Goal: Navigation & Orientation: Browse casually

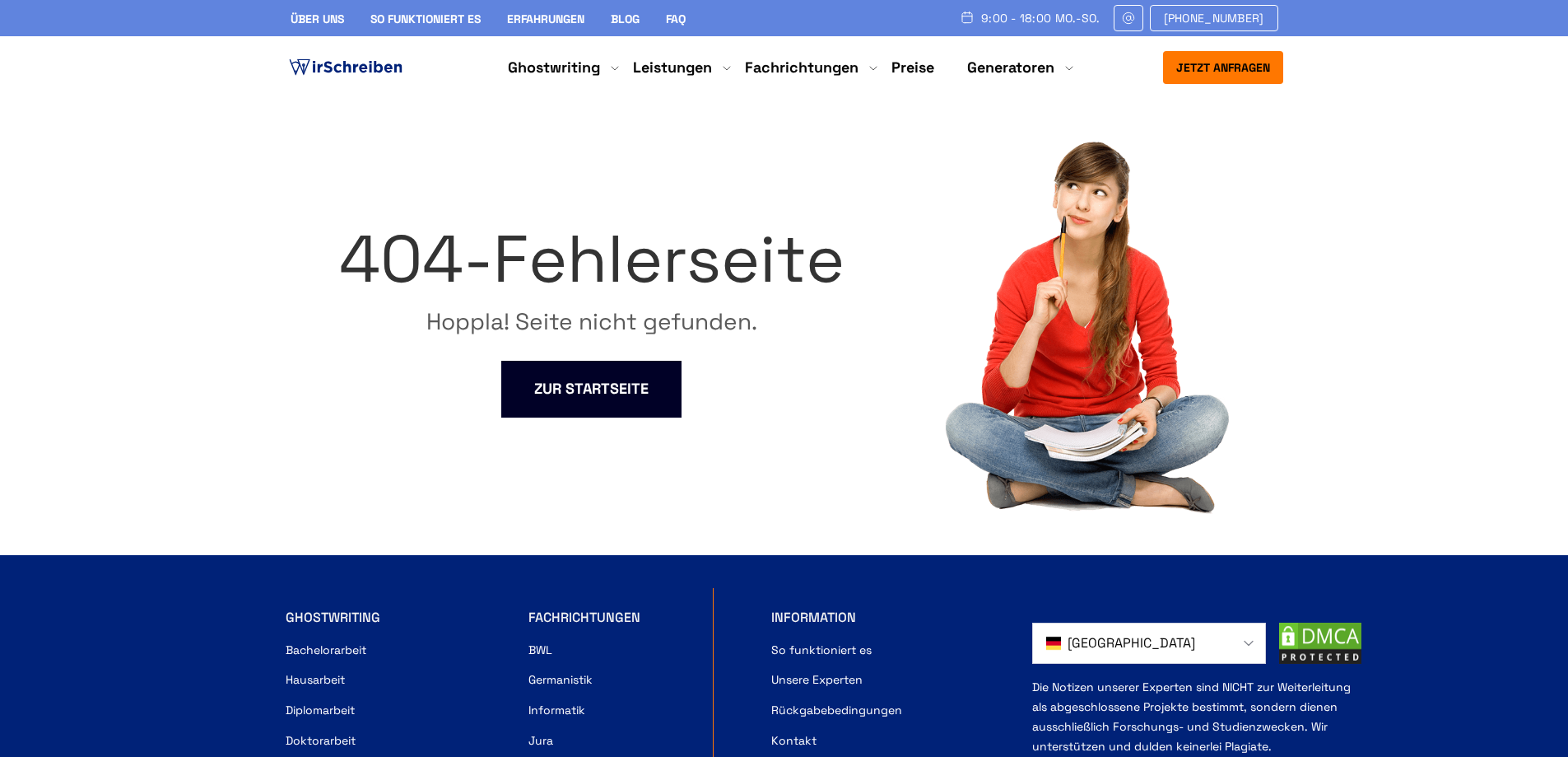
click at [1163, 187] on img at bounding box center [1085, 327] width 288 height 374
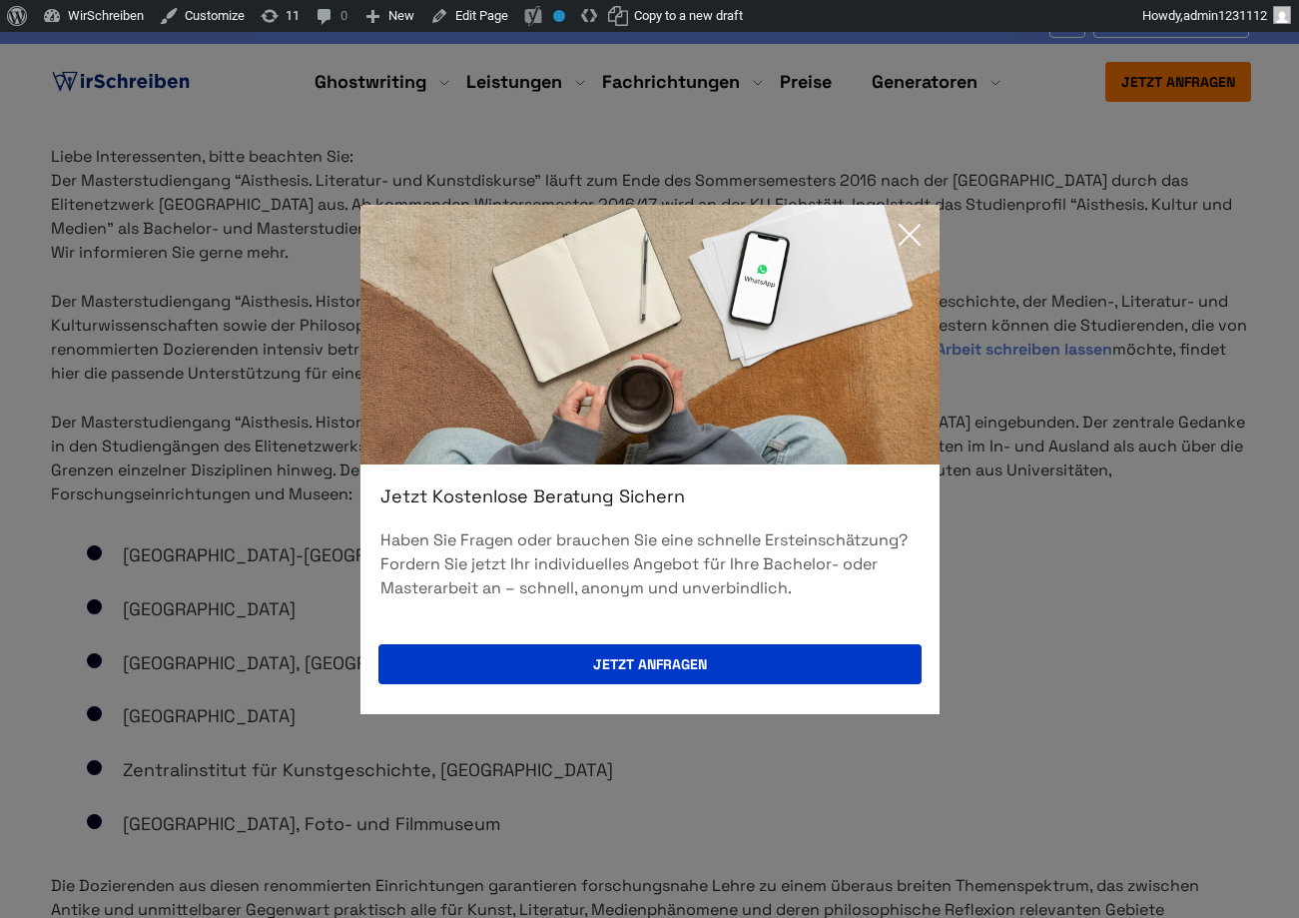
click at [924, 235] on icon at bounding box center [910, 235] width 40 height 40
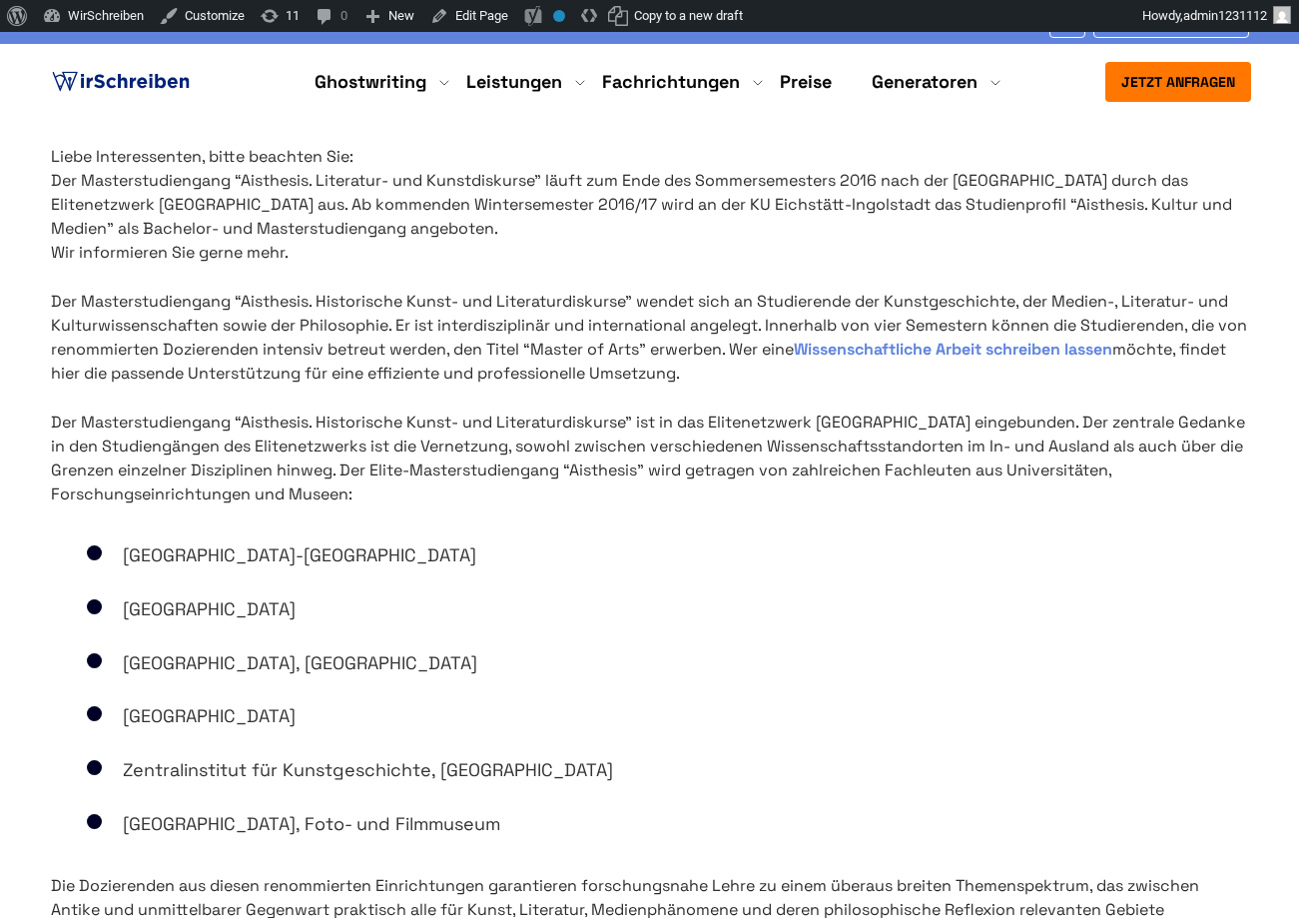
scroll to position [2, 0]
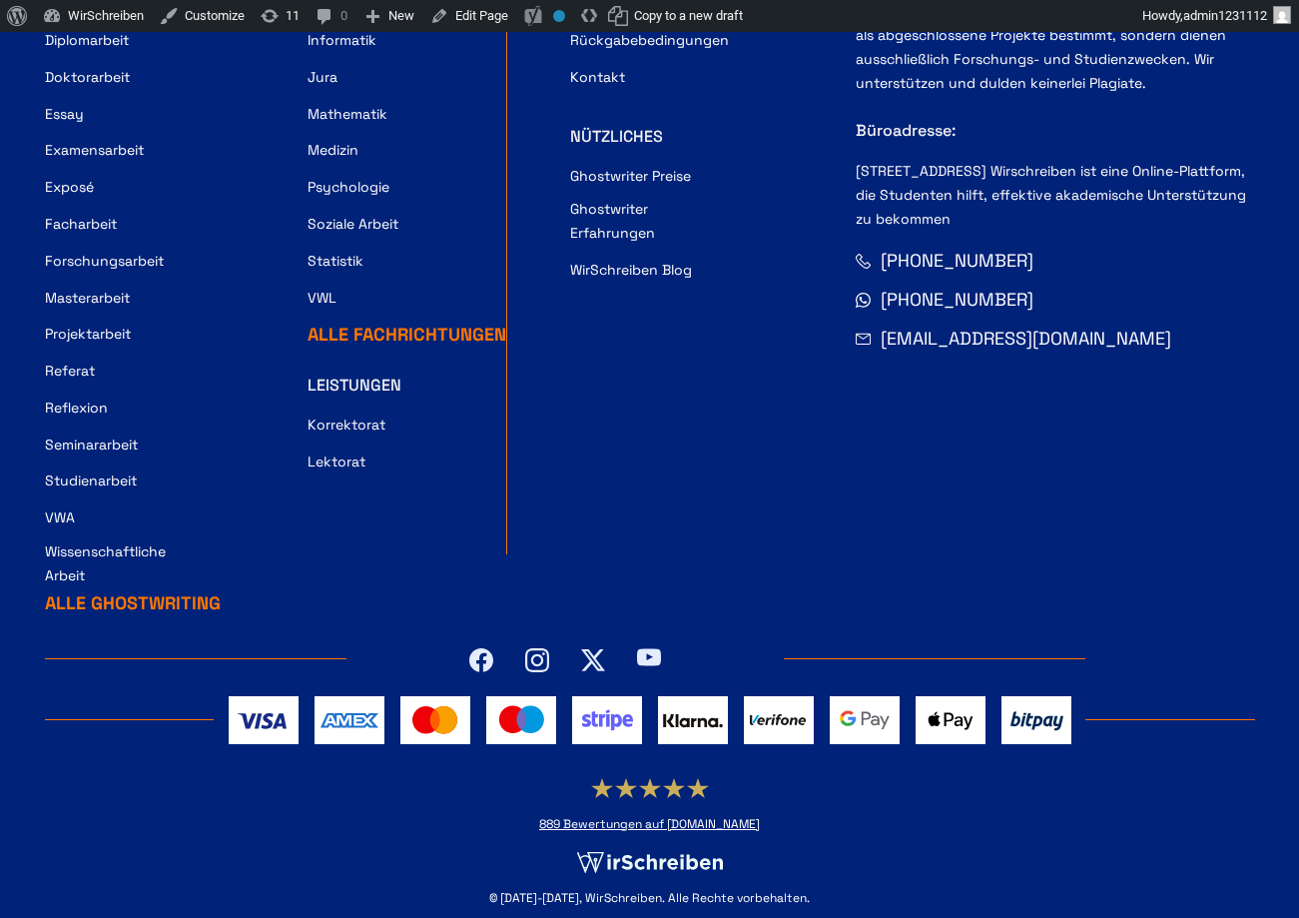
scroll to position [1452, 0]
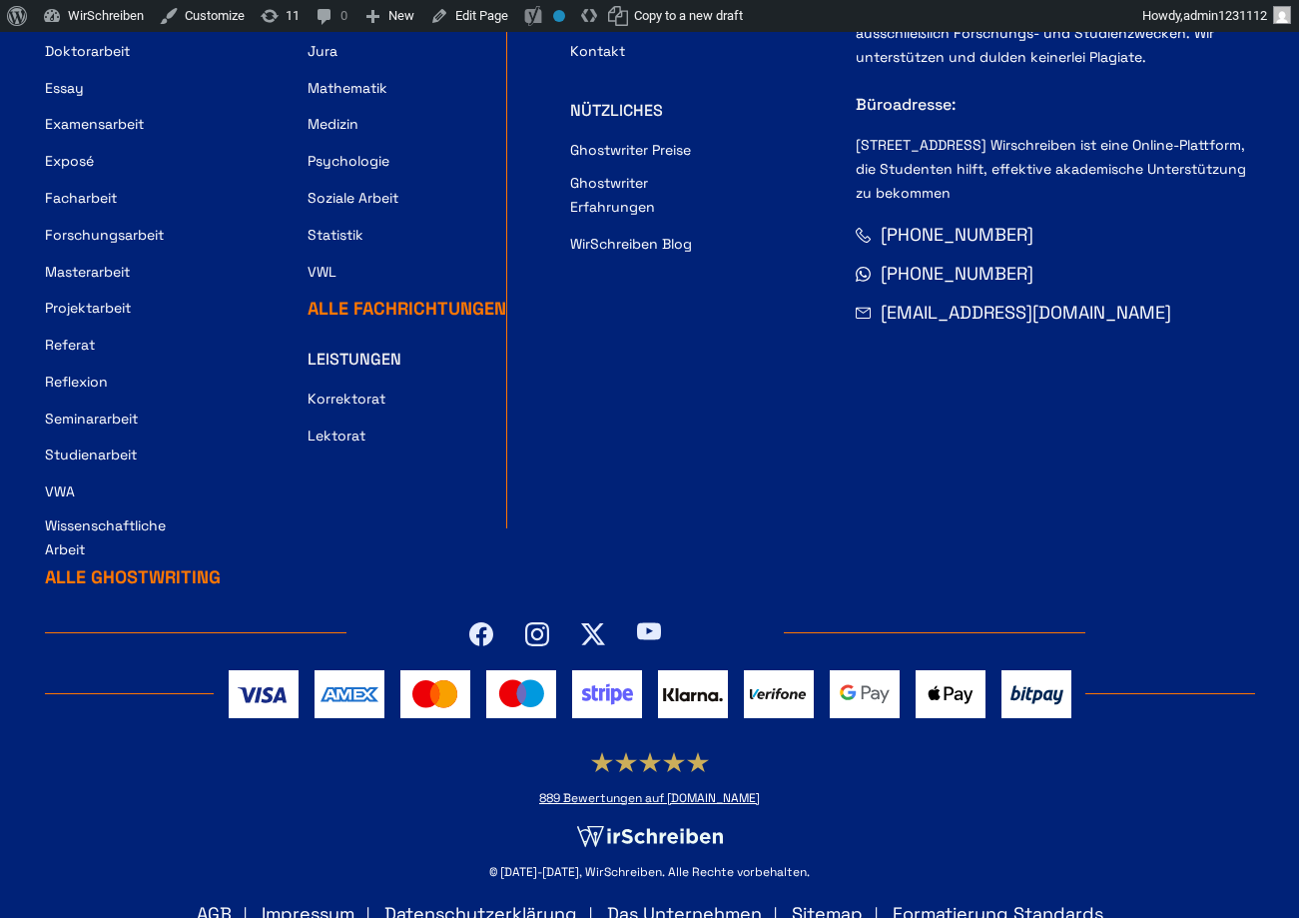
drag, startPoint x: 520, startPoint y: 874, endPoint x: 792, endPoint y: 879, distance: 271.7
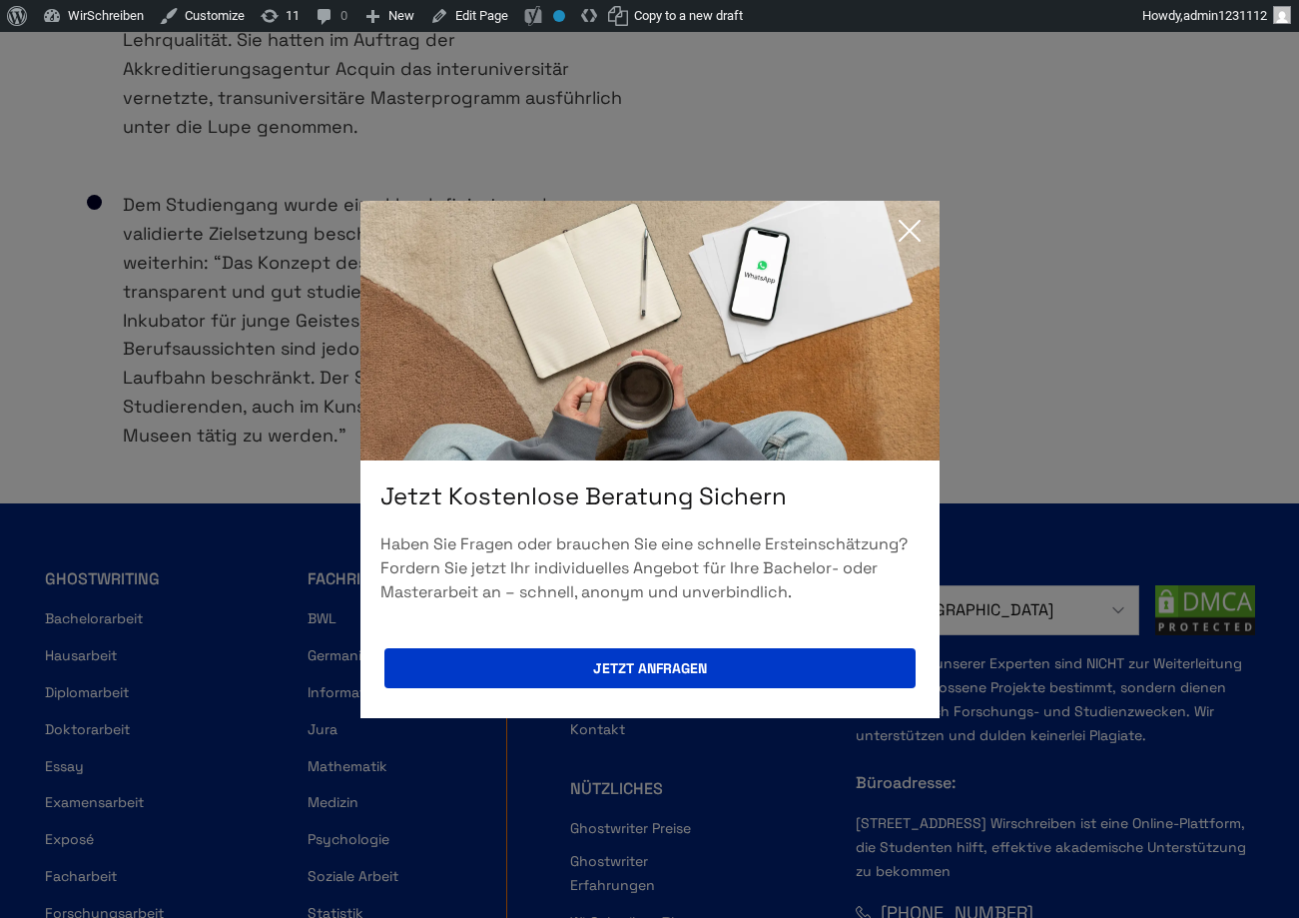
scroll to position [733, 0]
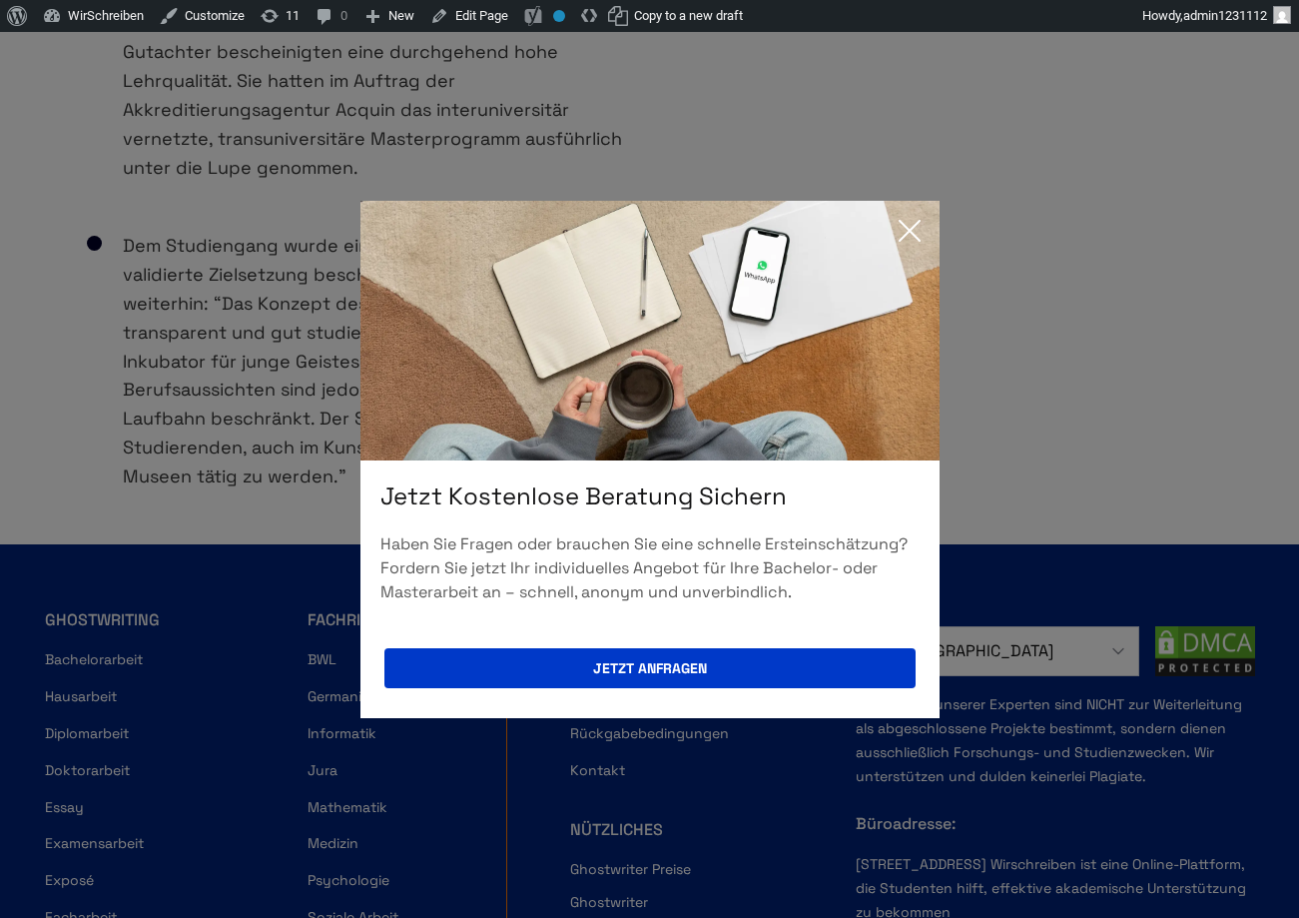
click at [902, 237] on icon at bounding box center [910, 231] width 40 height 40
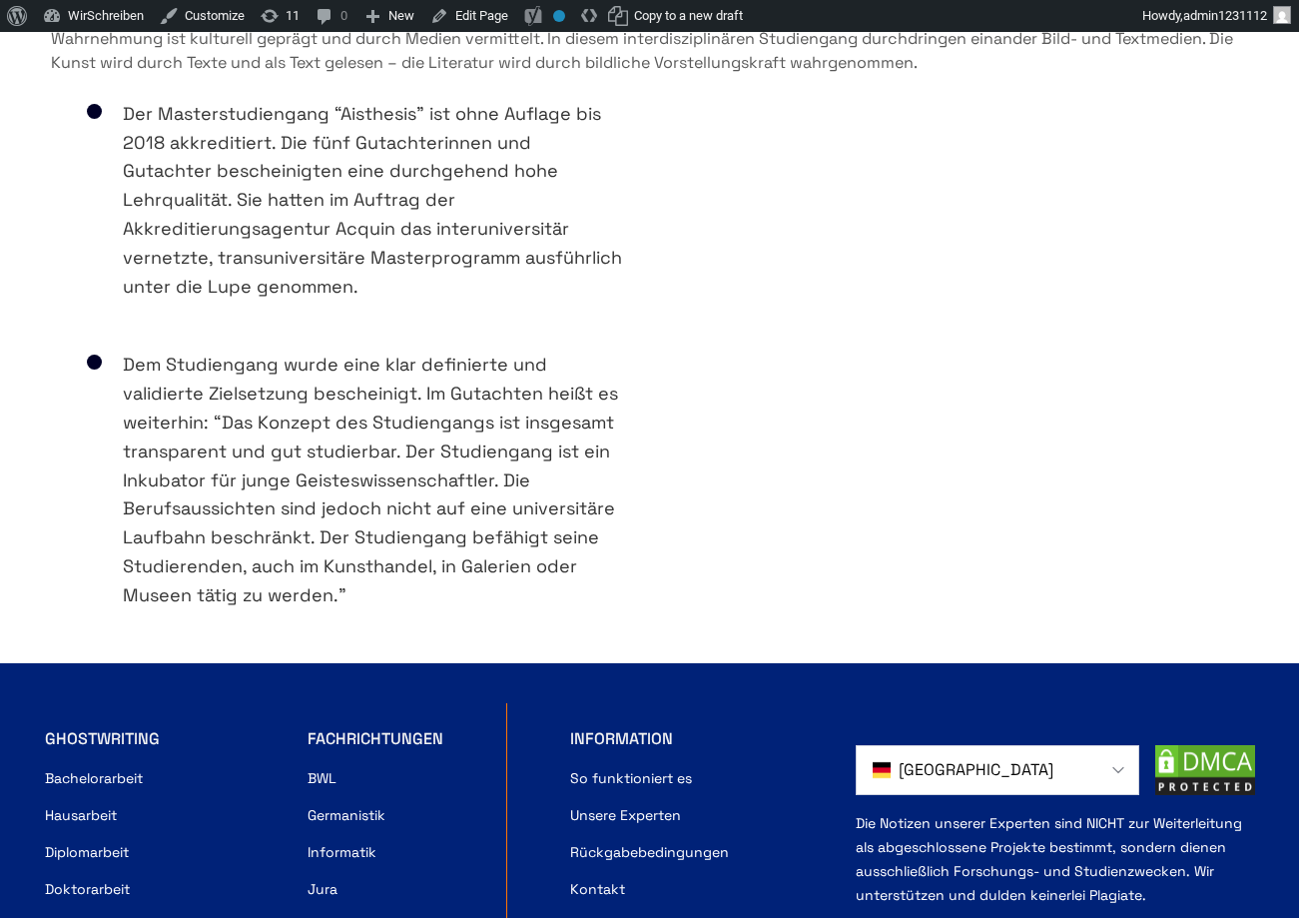
scroll to position [373, 0]
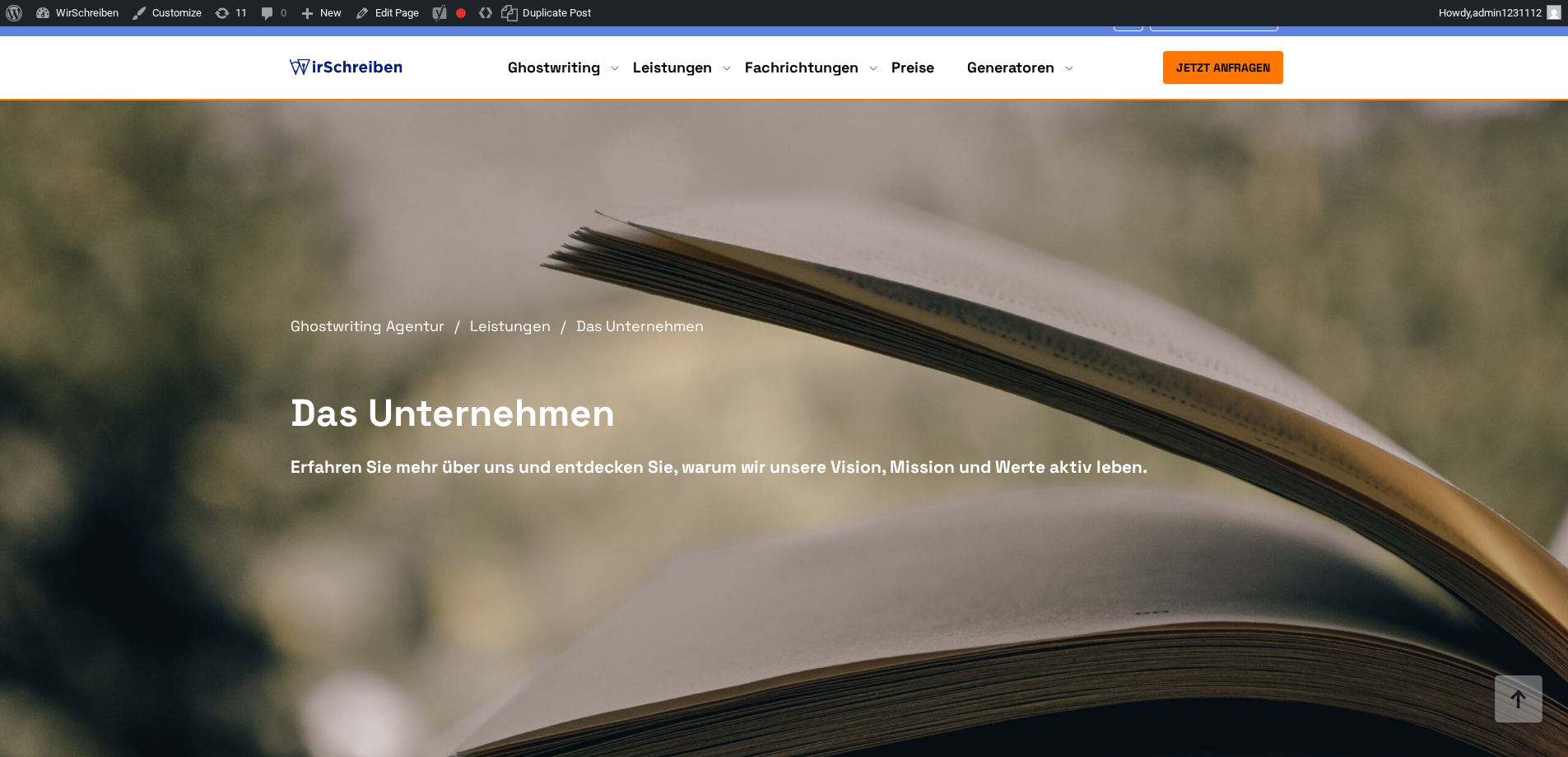
scroll to position [1322, 0]
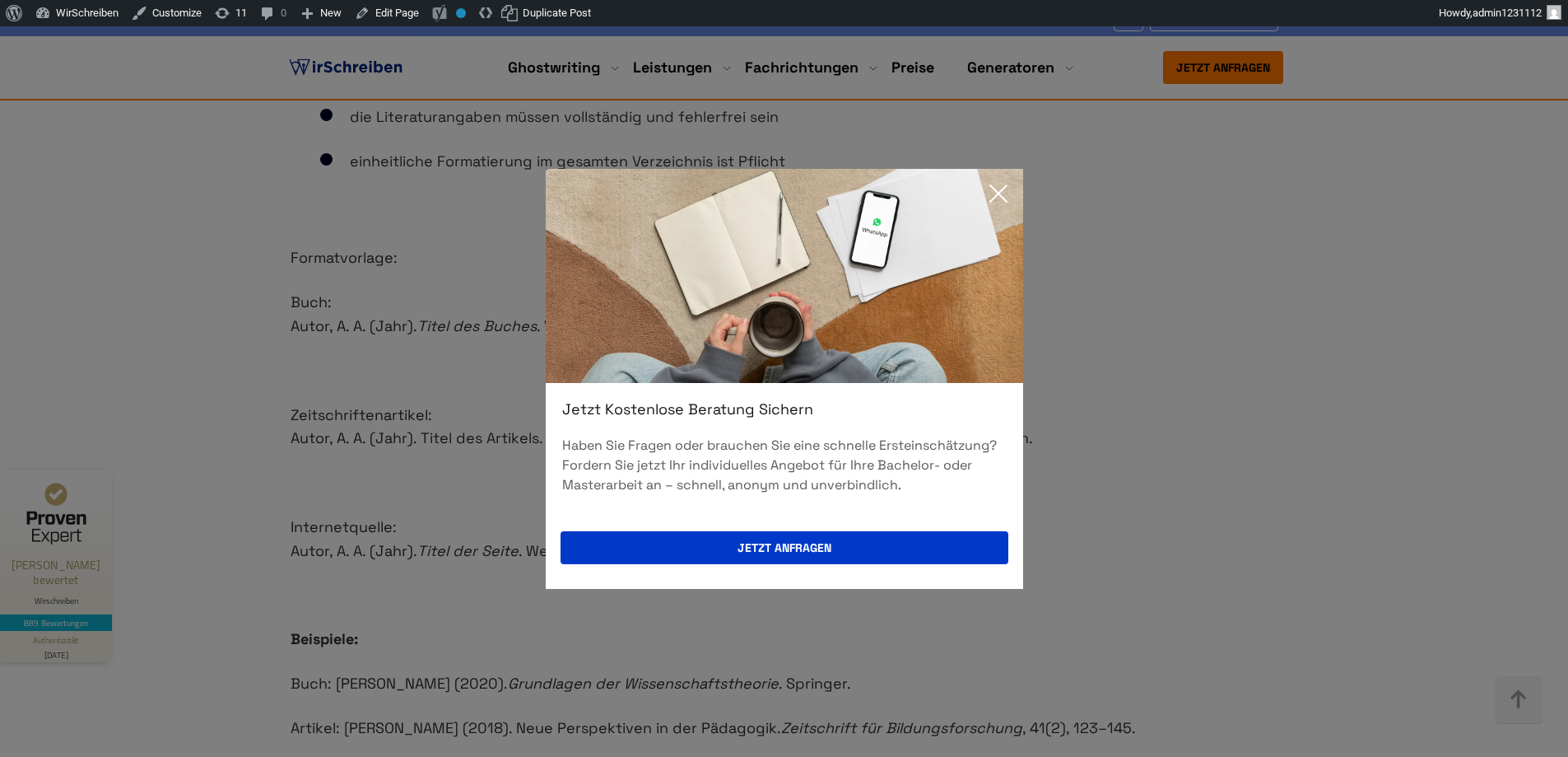
scroll to position [2659, 0]
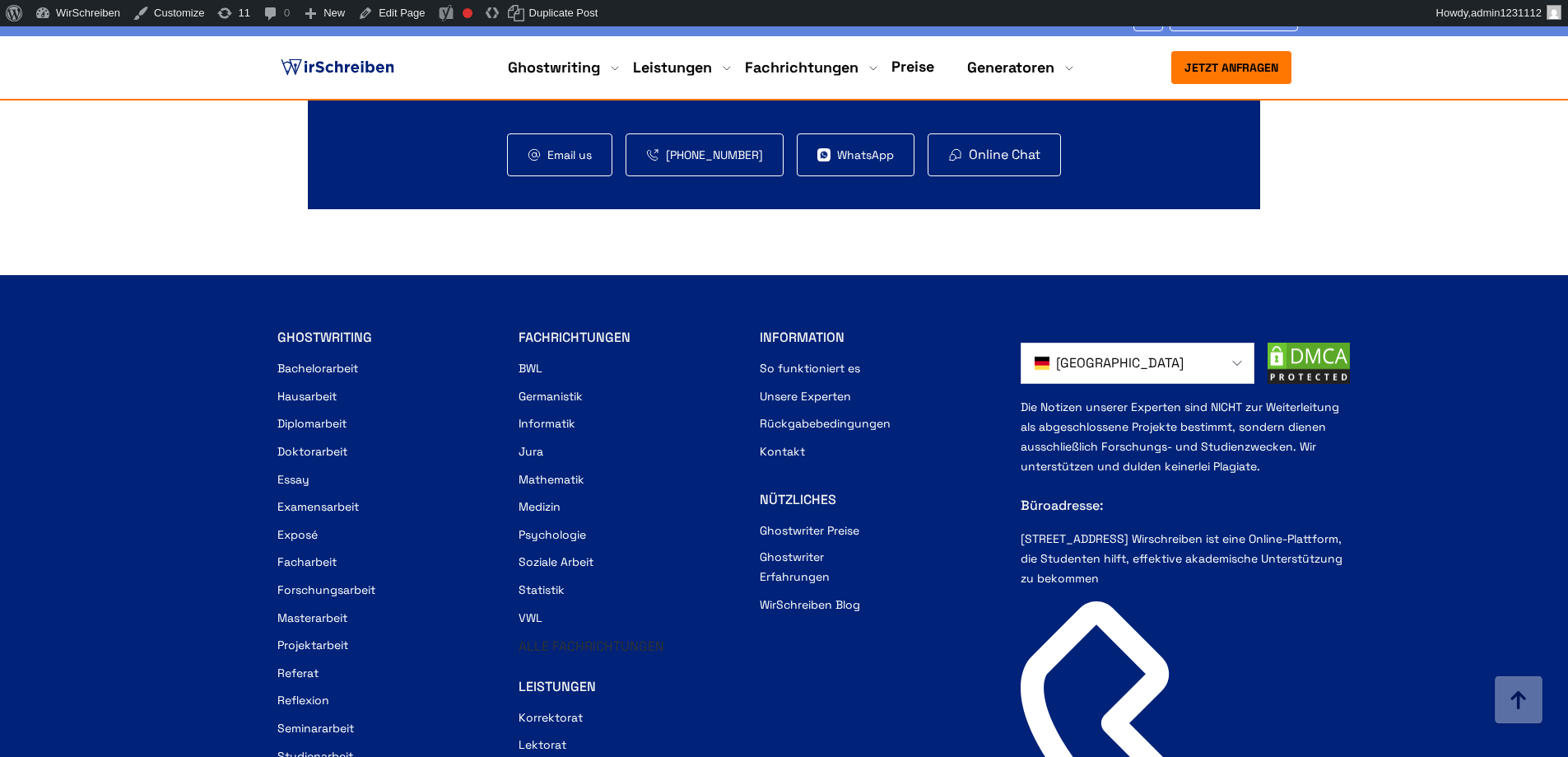
scroll to position [11026, 0]
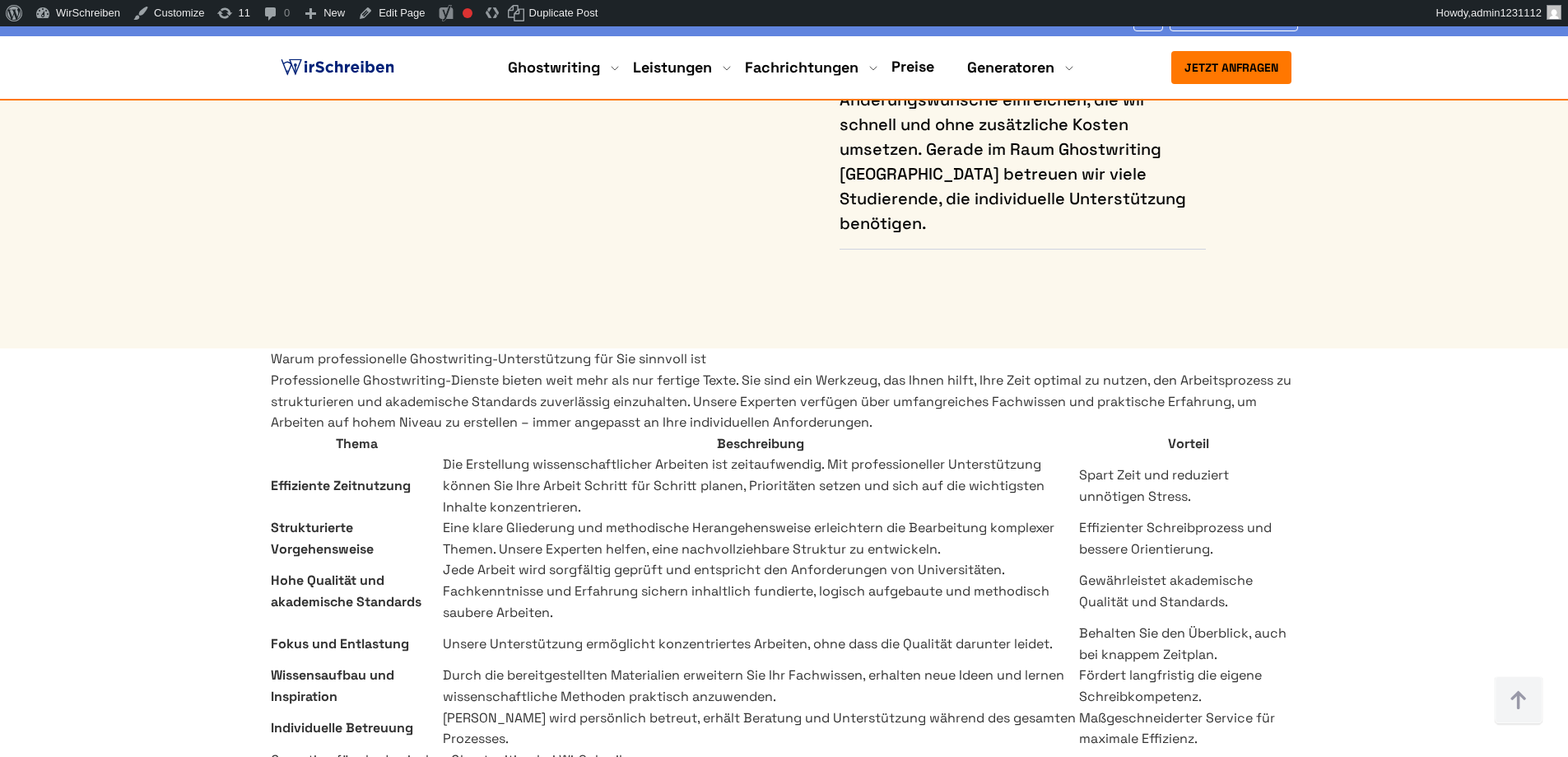
scroll to position [5006, 0]
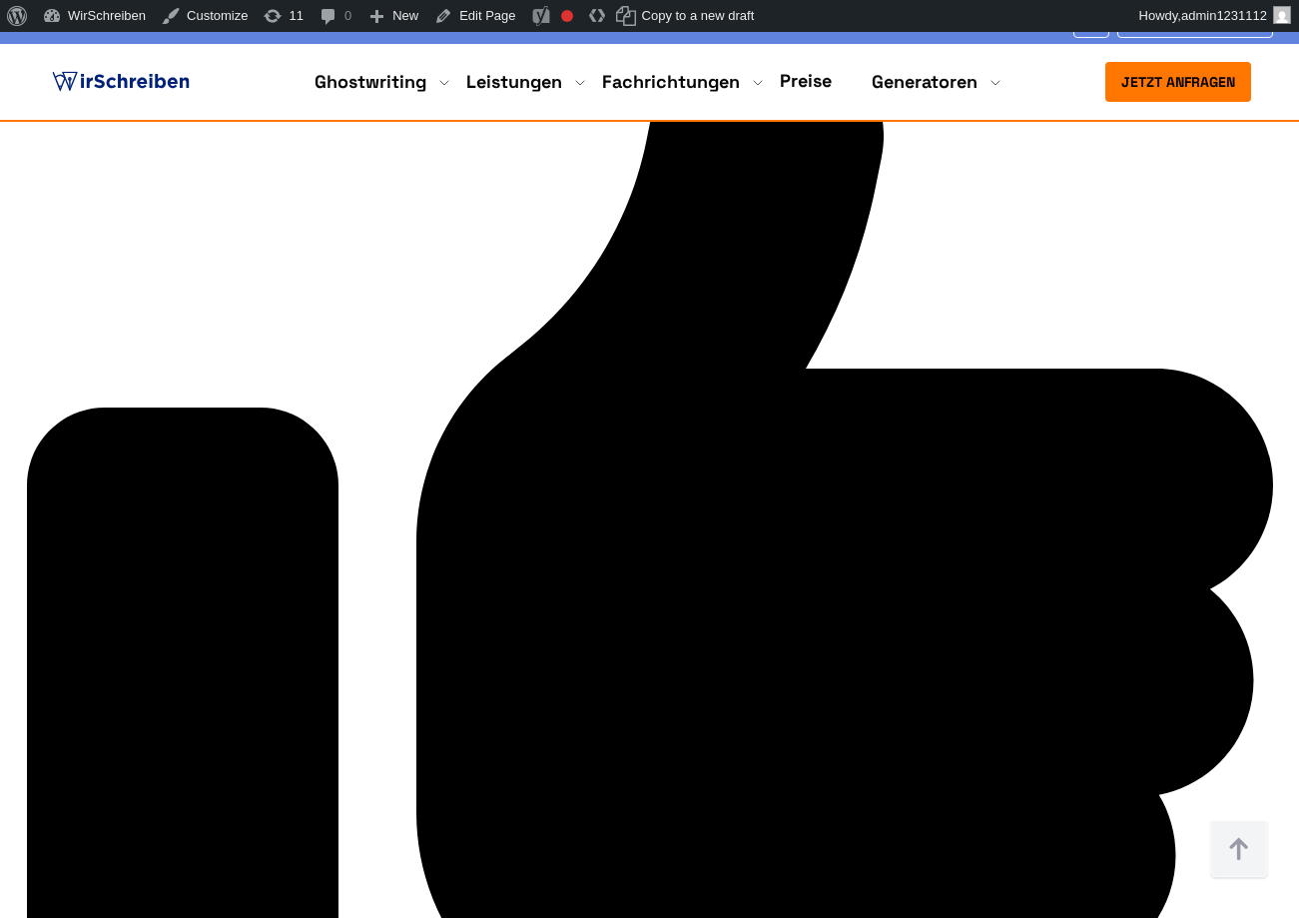
scroll to position [2606, 0]
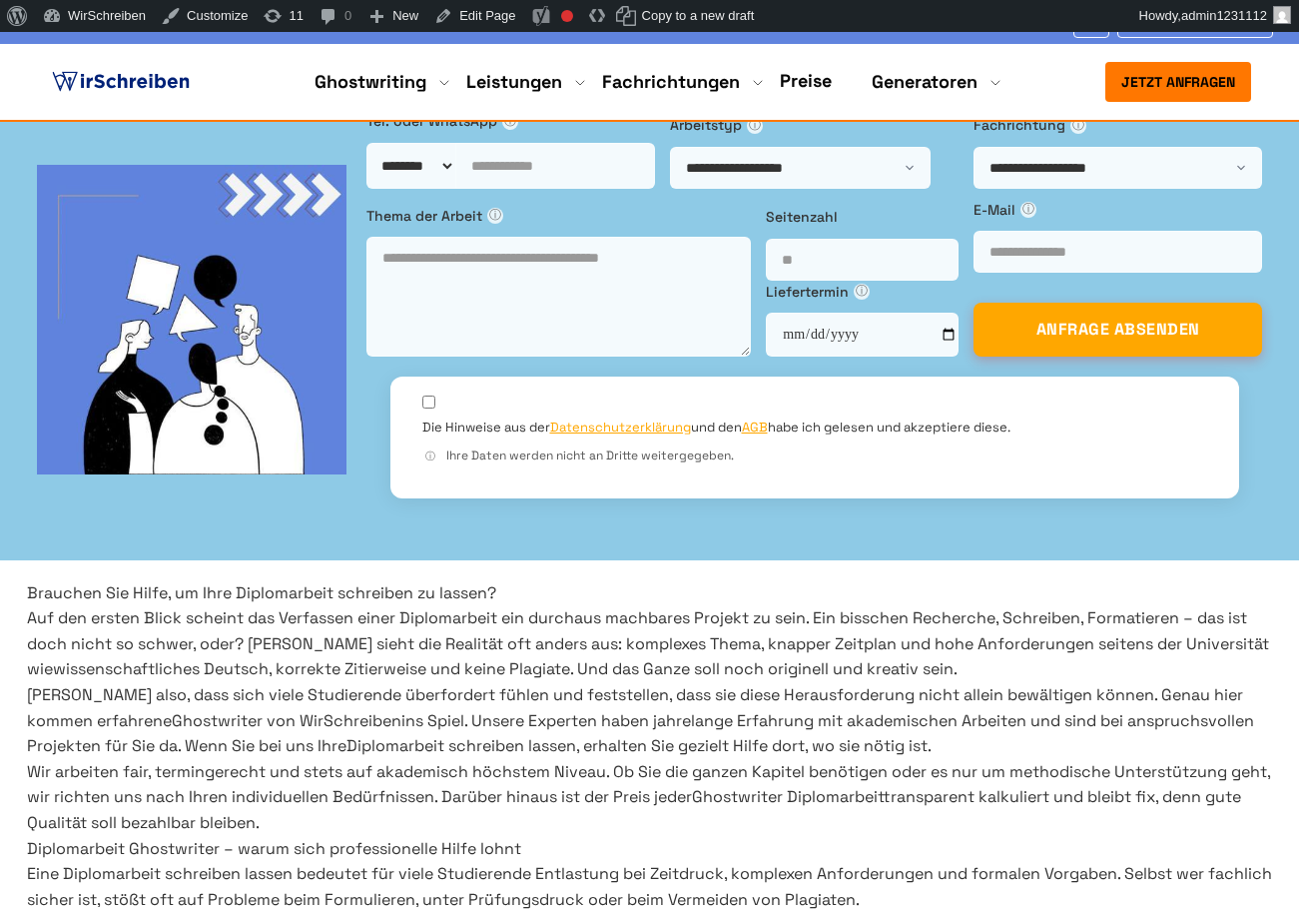
scroll to position [839, 0]
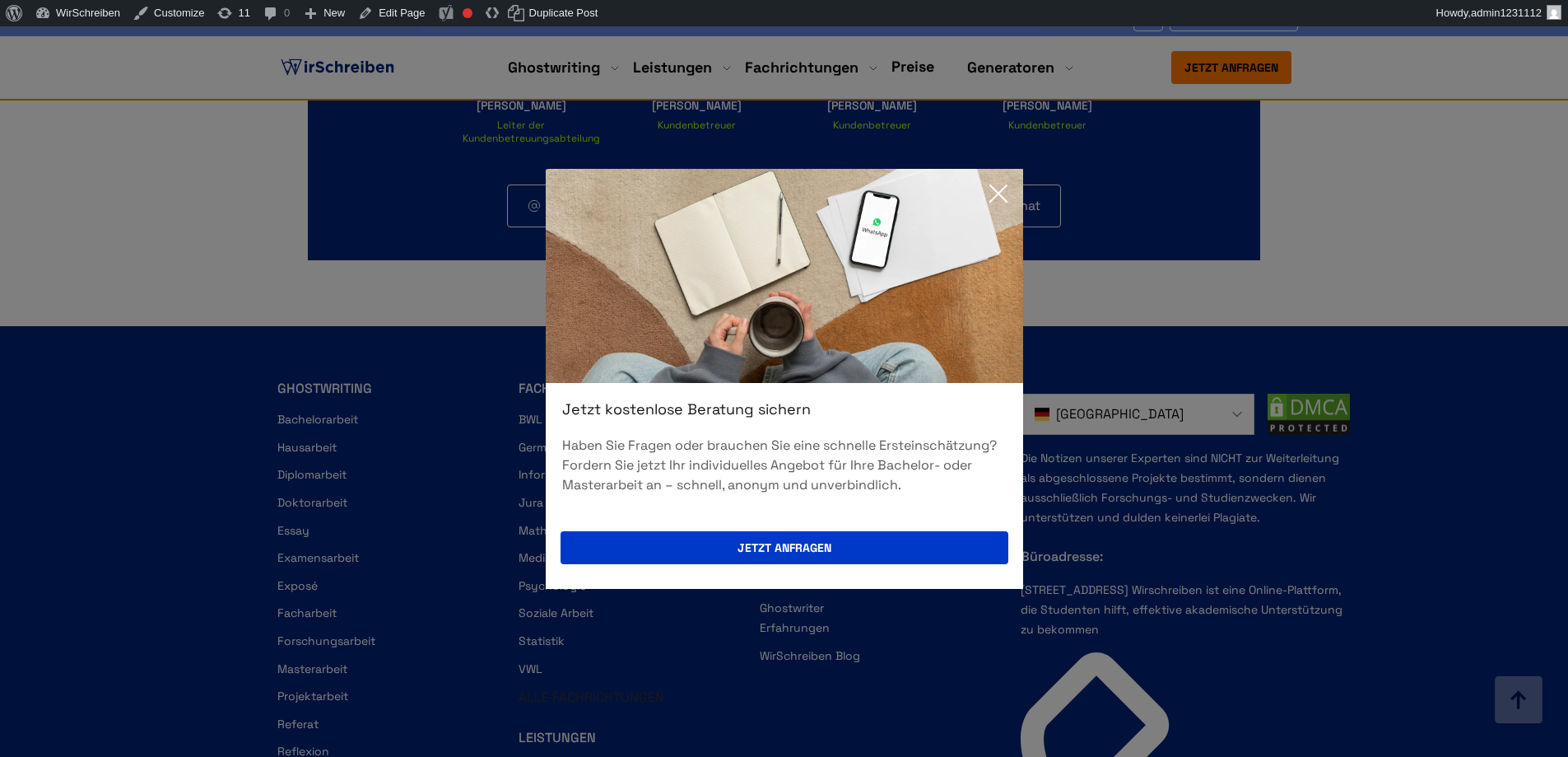
scroll to position [10998, 0]
